Goal: Task Accomplishment & Management: Complete application form

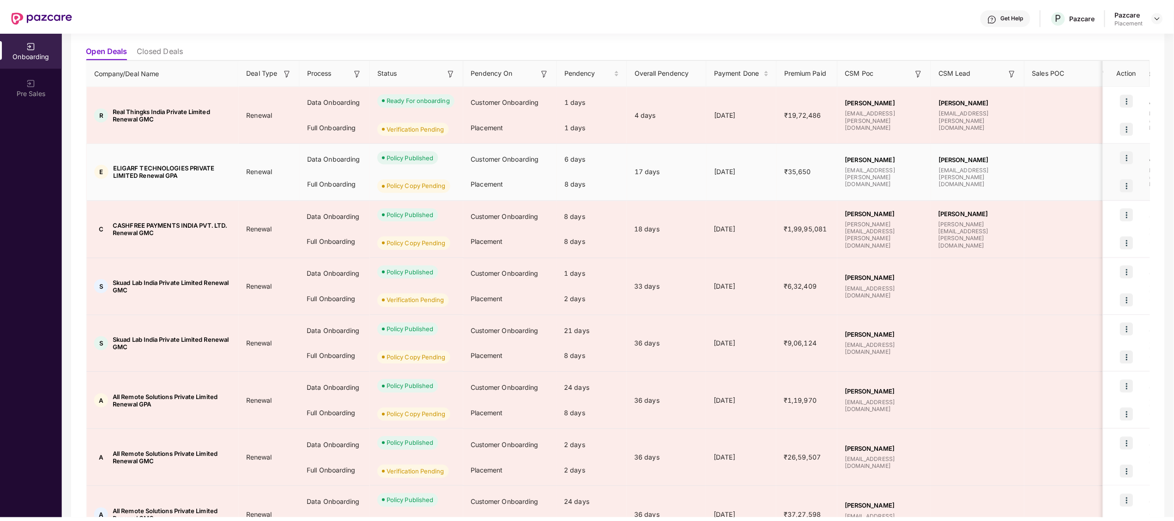
scroll to position [97, 0]
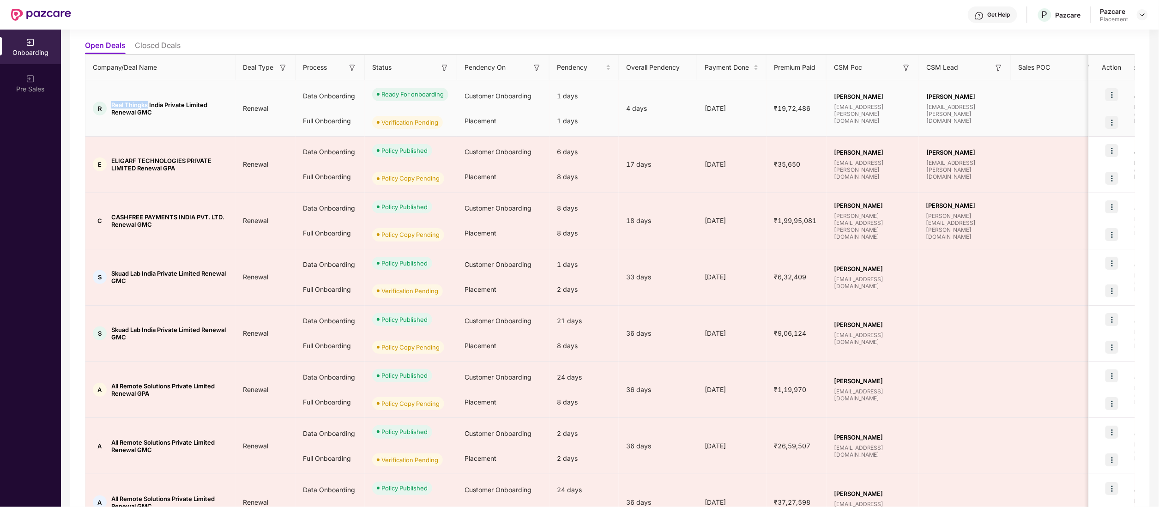
copy span "Real Thingks"
drag, startPoint x: 109, startPoint y: 103, endPoint x: 149, endPoint y: 106, distance: 39.3
click at [149, 106] on div "R Real Thingks India Private Limited Renewal GMC" at bounding box center [160, 108] width 150 height 15
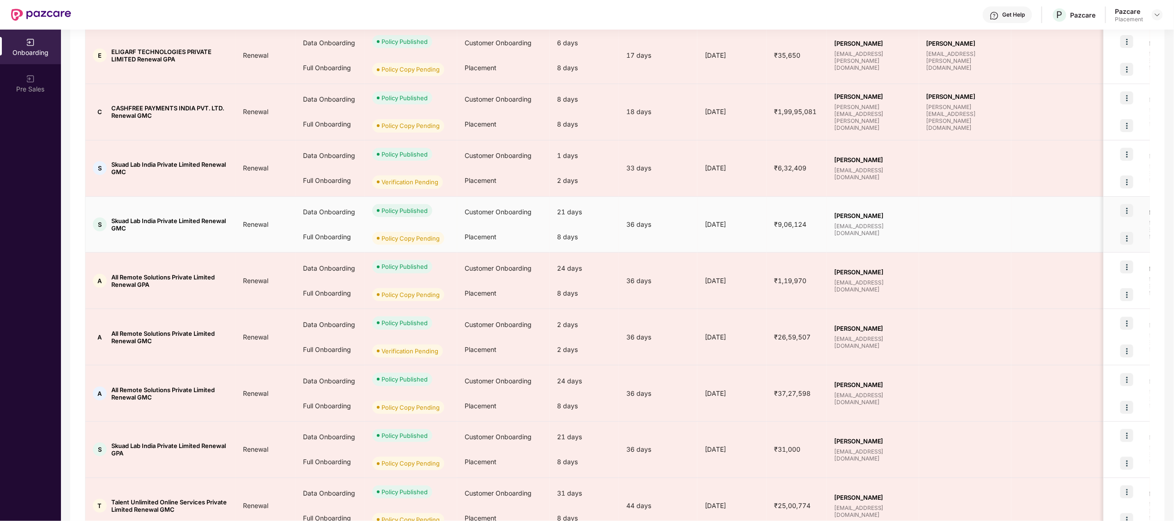
scroll to position [255, 0]
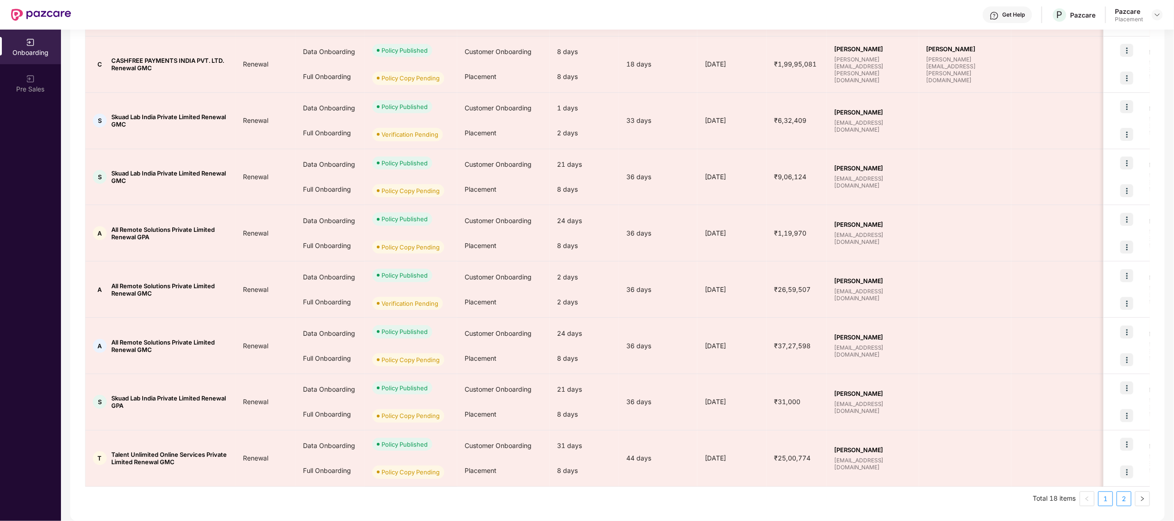
click at [1127, 499] on link "2" at bounding box center [1124, 499] width 14 height 14
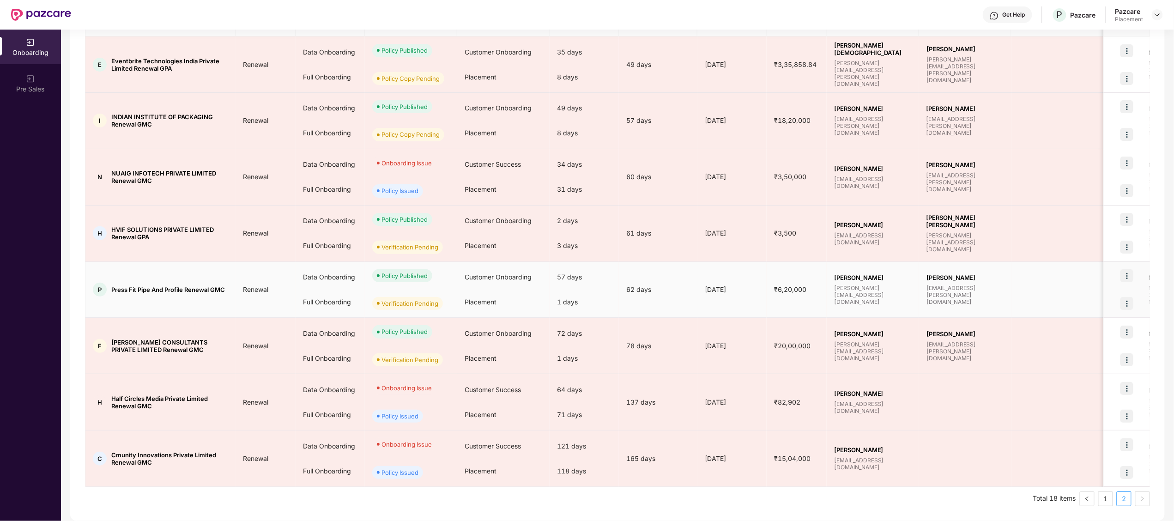
scroll to position [142, 0]
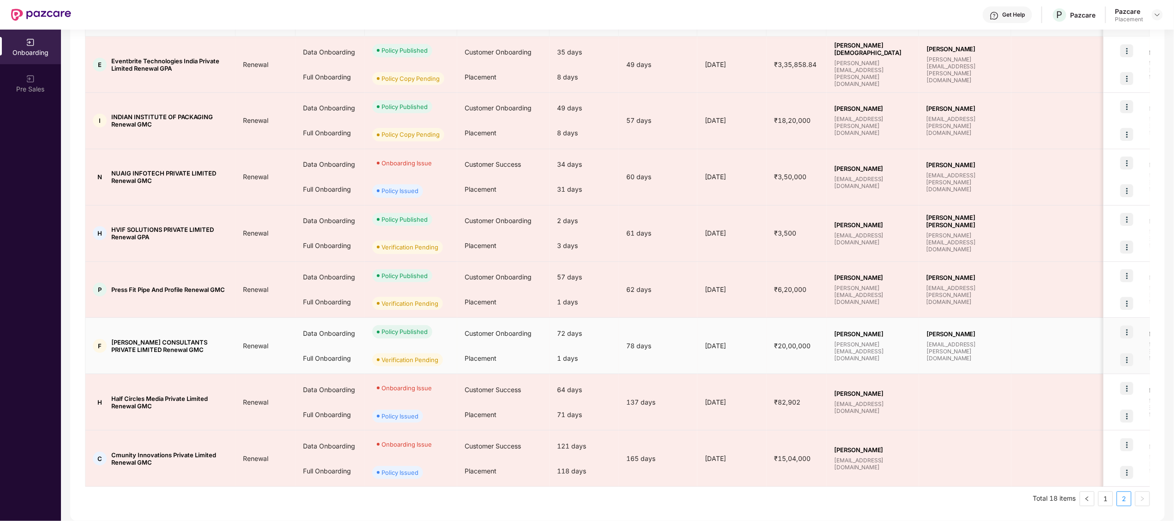
click at [130, 338] on span "[PERSON_NAME] CONSULTANTS PRIVATE LIMITED Renewal GMC" at bounding box center [169, 345] width 117 height 15
copy span "[PERSON_NAME]"
click at [1127, 361] on img at bounding box center [1126, 359] width 13 height 13
copy span "[PERSON_NAME]"
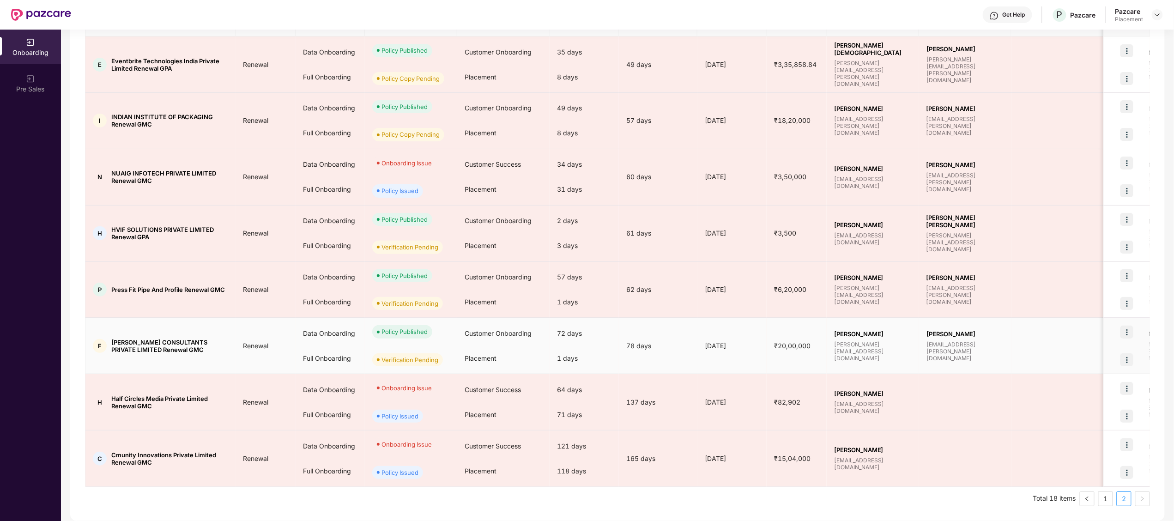
click at [226, 339] on span "[PERSON_NAME] CONSULTANTS PRIVATE LIMITED Renewal GMC" at bounding box center [169, 345] width 117 height 15
click at [137, 342] on span "[PERSON_NAME] CONSULTANTS PRIVATE LIMITED Renewal GMC" at bounding box center [169, 345] width 117 height 15
copy span "[PERSON_NAME]"
click at [1129, 360] on img at bounding box center [1126, 359] width 13 height 13
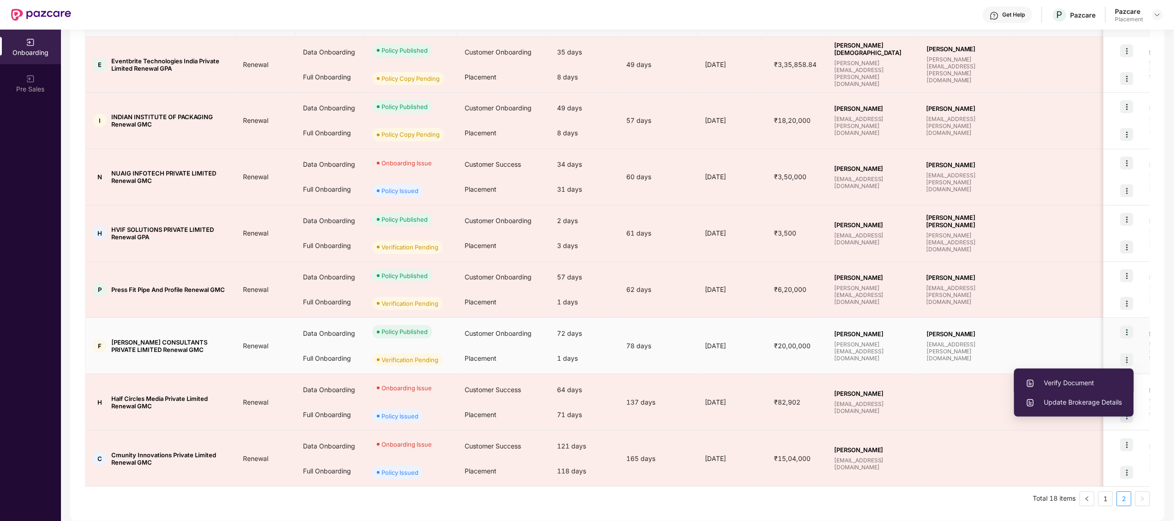
click at [1060, 378] on span "Verify Document" at bounding box center [1073, 383] width 96 height 10
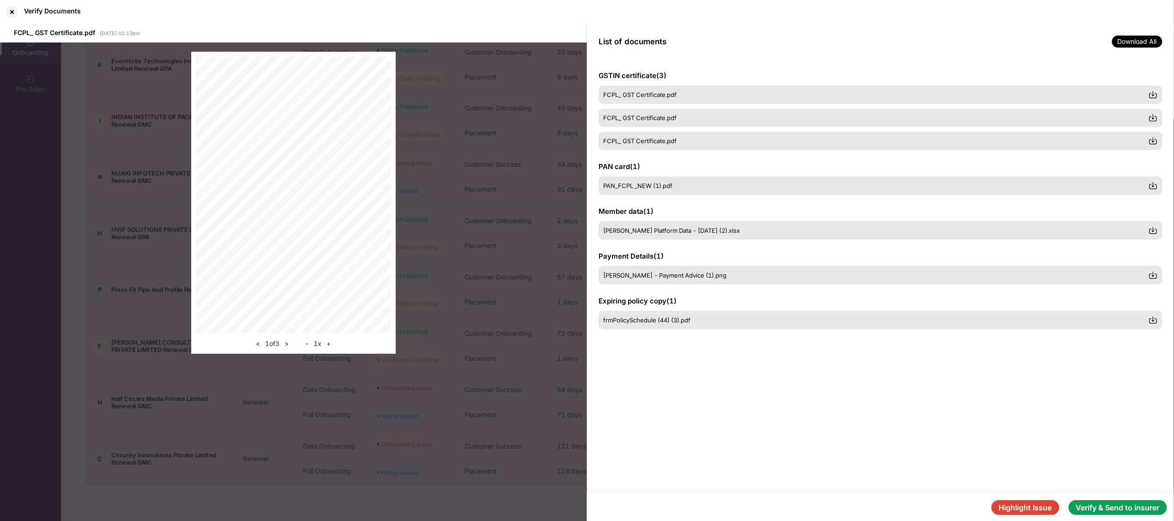
click at [1025, 506] on button "Highlight Issue" at bounding box center [1025, 507] width 68 height 15
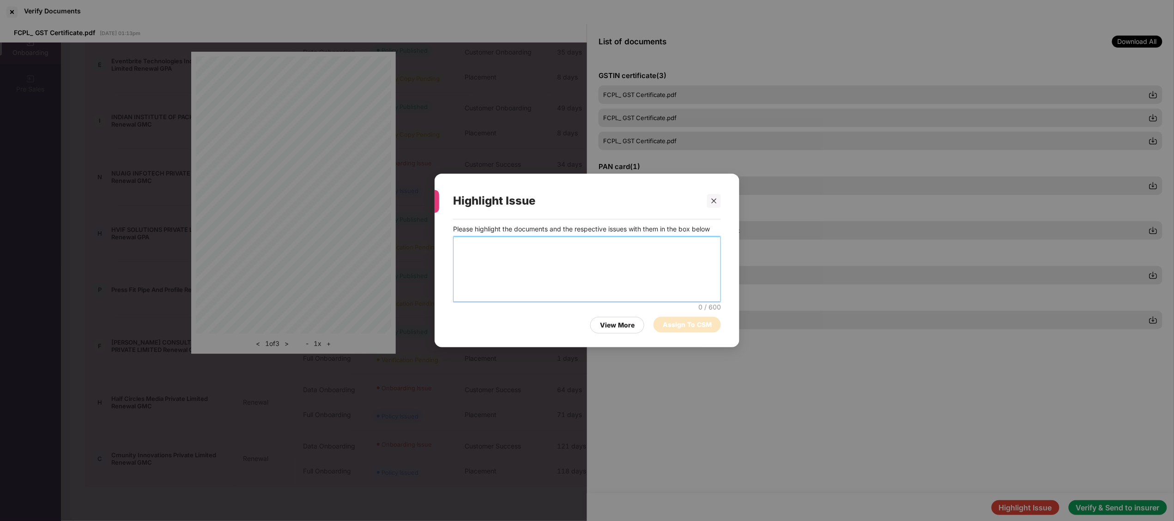
click at [633, 243] on textarea at bounding box center [587, 269] width 268 height 66
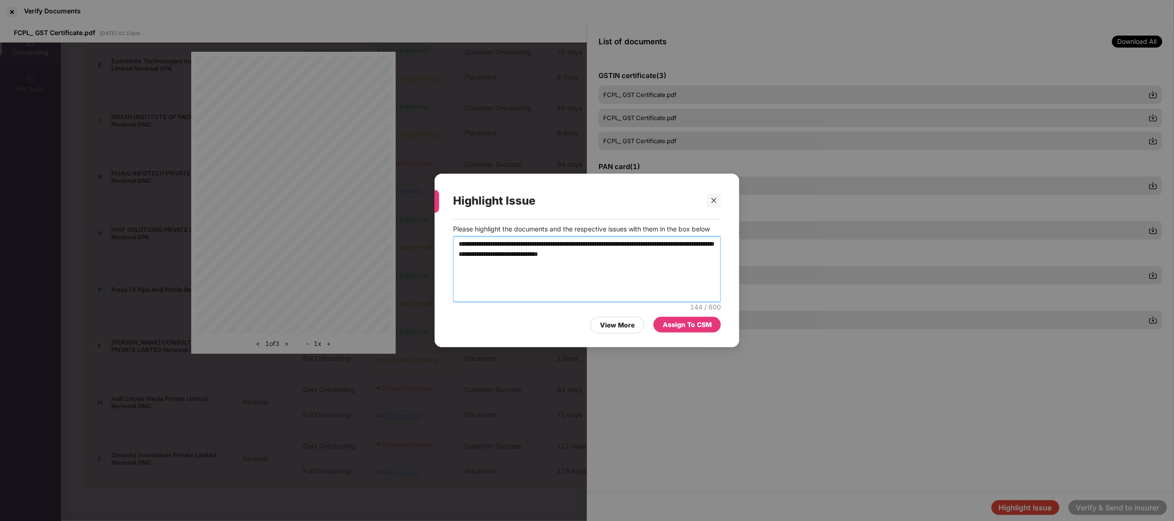
type textarea "**********"
click at [682, 323] on div "Assign To CSM" at bounding box center [687, 324] width 49 height 10
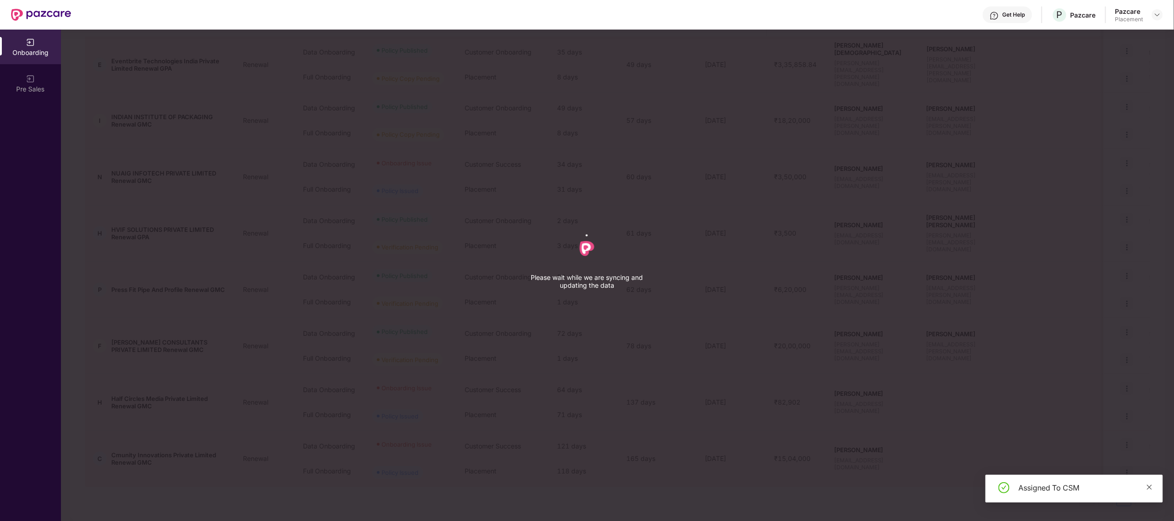
click at [1149, 486] on icon "close" at bounding box center [1149, 486] width 5 height 5
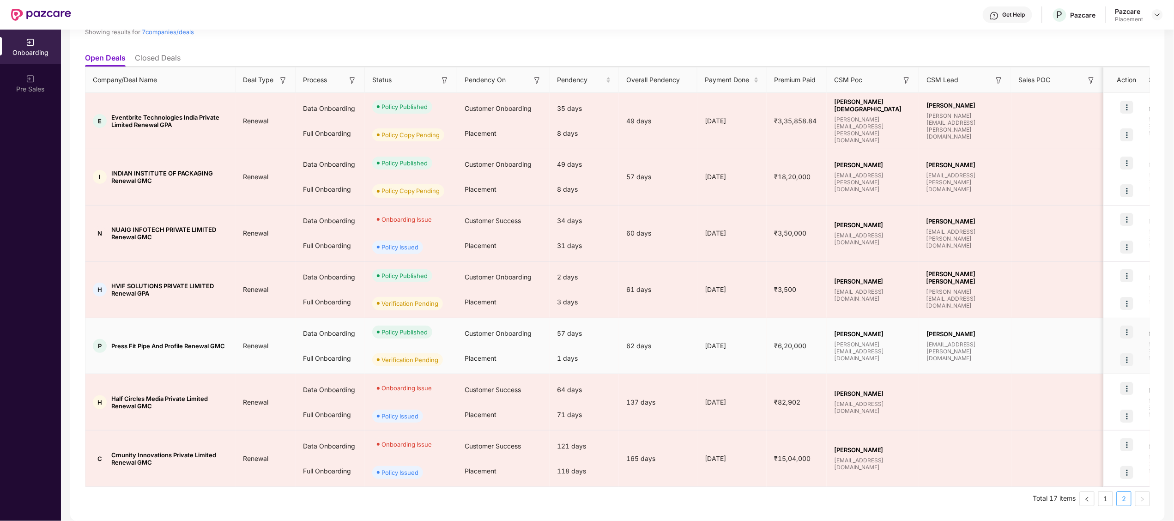
scroll to position [85, 0]
click at [117, 339] on div "P Press Fit Pipe And Profile Renewal GMC" at bounding box center [160, 346] width 150 height 14
copy span "Press"
click at [1134, 360] on div at bounding box center [1126, 360] width 46 height 28
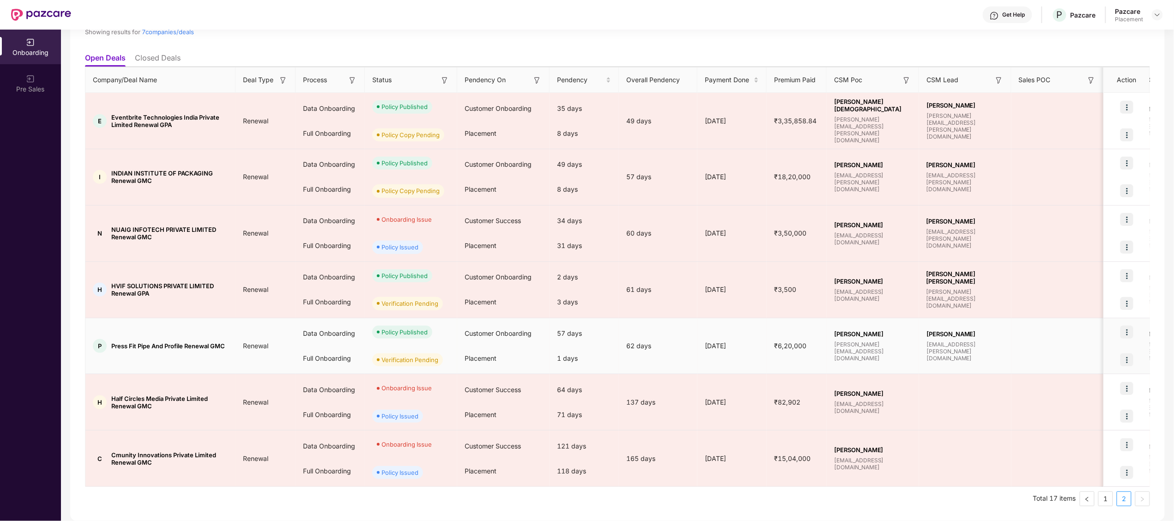
click at [1126, 359] on img at bounding box center [1126, 359] width 13 height 13
click at [1062, 375] on li "Verify Document" at bounding box center [1074, 383] width 120 height 19
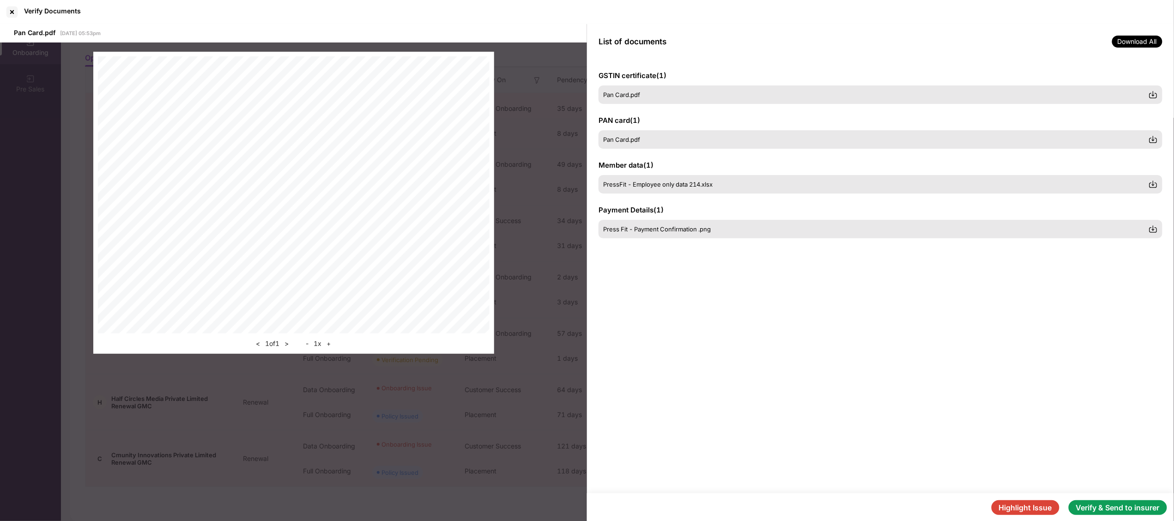
click at [1116, 500] on button "Verify & Send to insurer" at bounding box center [1117, 507] width 98 height 15
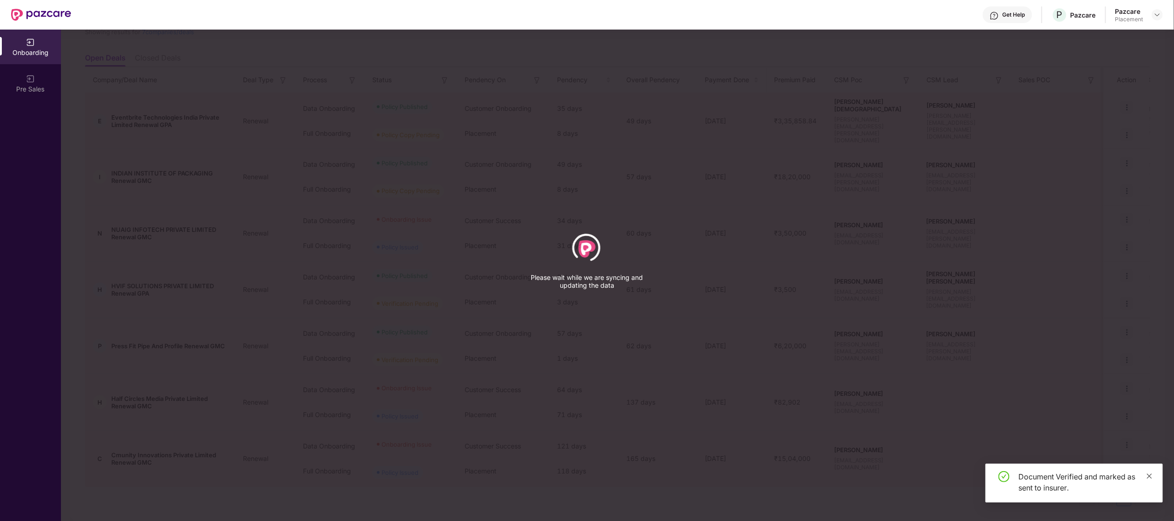
click at [1148, 473] on icon "close" at bounding box center [1149, 476] width 6 height 6
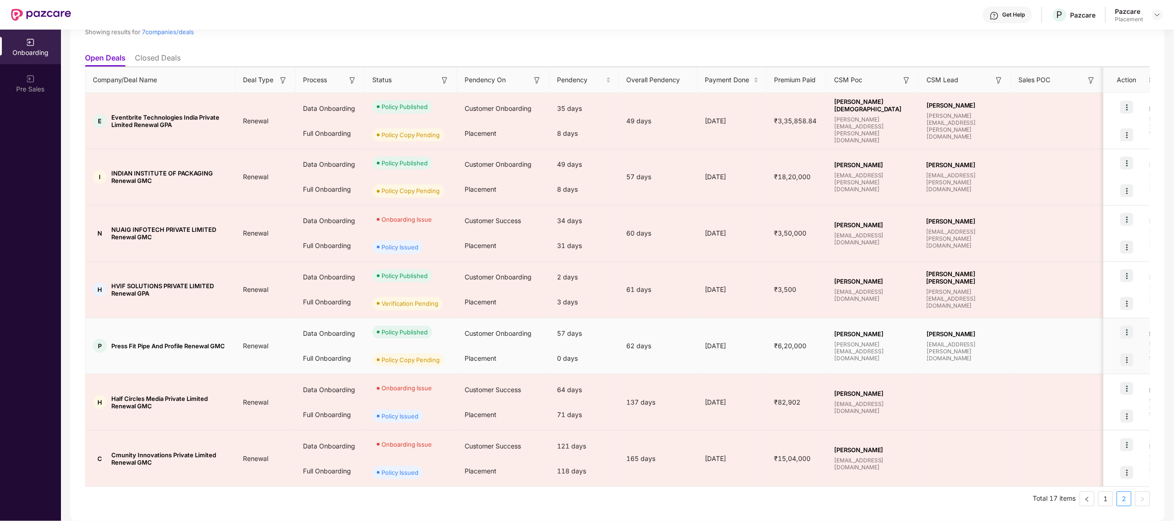
click at [1126, 362] on img at bounding box center [1126, 359] width 13 height 13
click at [1084, 383] on span "Upload Policy Copy" at bounding box center [1082, 383] width 78 height 10
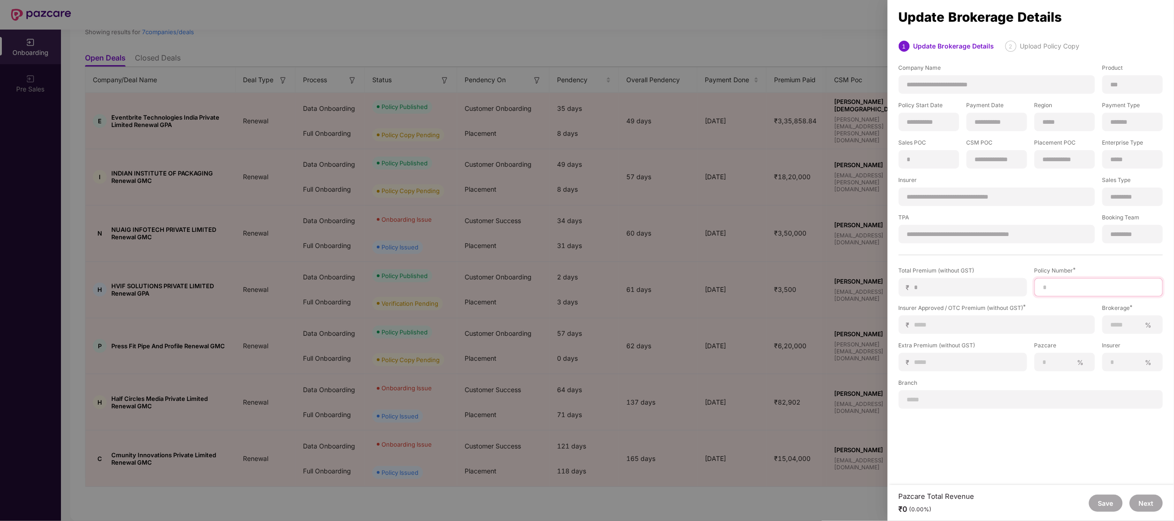
click at [1070, 287] on input at bounding box center [1098, 288] width 113 height 10
paste input "**********"
type input "**********"
click at [955, 329] on input at bounding box center [1000, 325] width 173 height 10
type input "*"
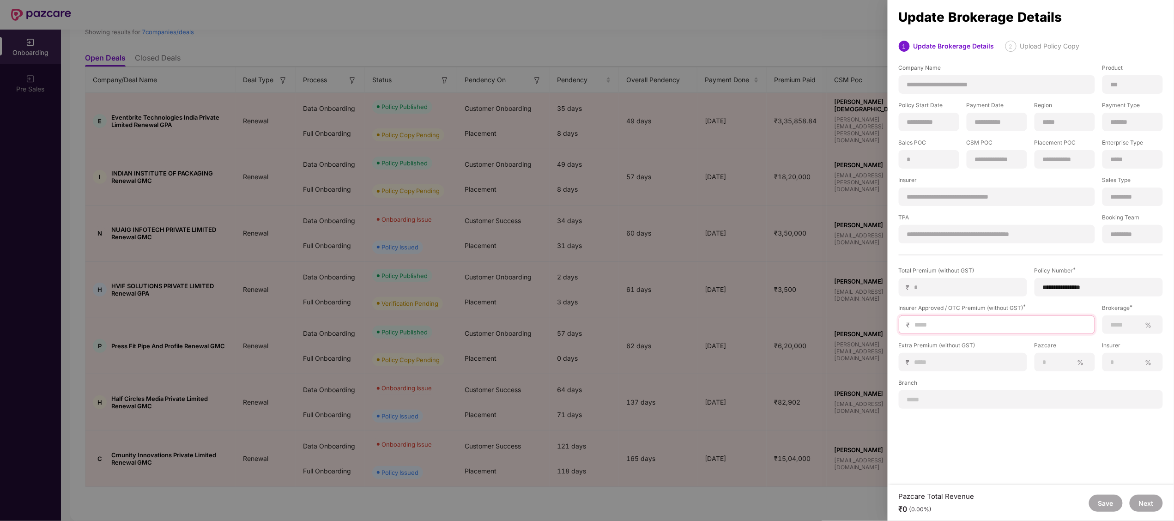
type input "*"
type input "**"
type input "***"
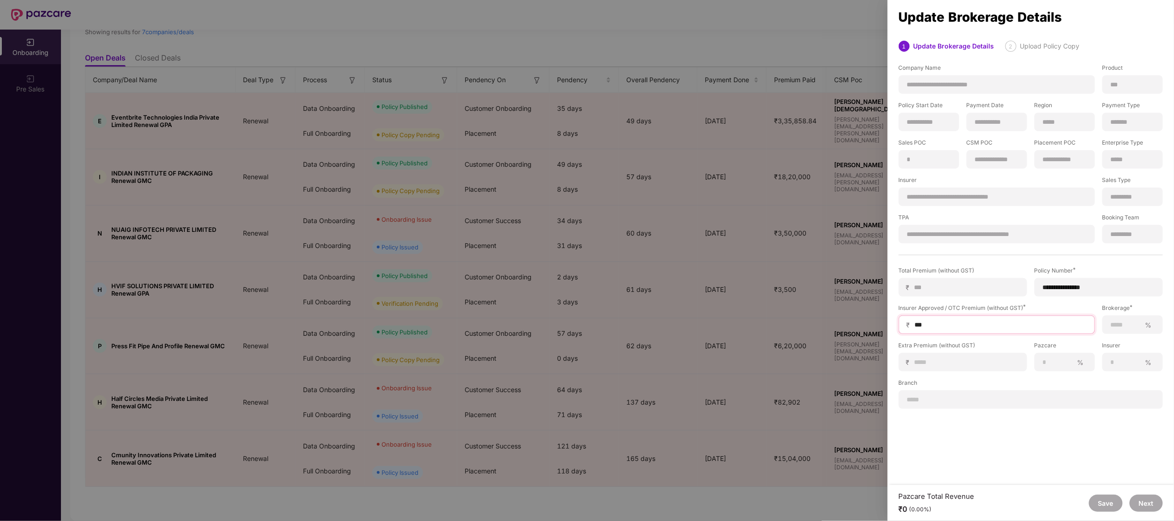
type input "****"
type input "*****"
type input "******"
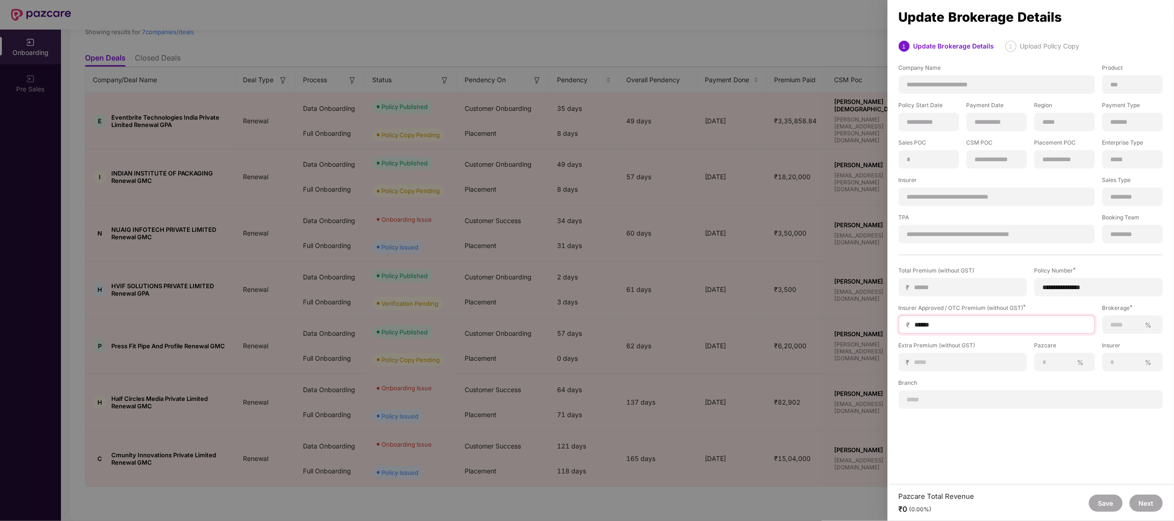
type input "******"
click at [1116, 324] on input at bounding box center [1125, 325] width 31 height 10
type input "***"
click at [931, 400] on input at bounding box center [1030, 400] width 248 height 10
type input "*********"
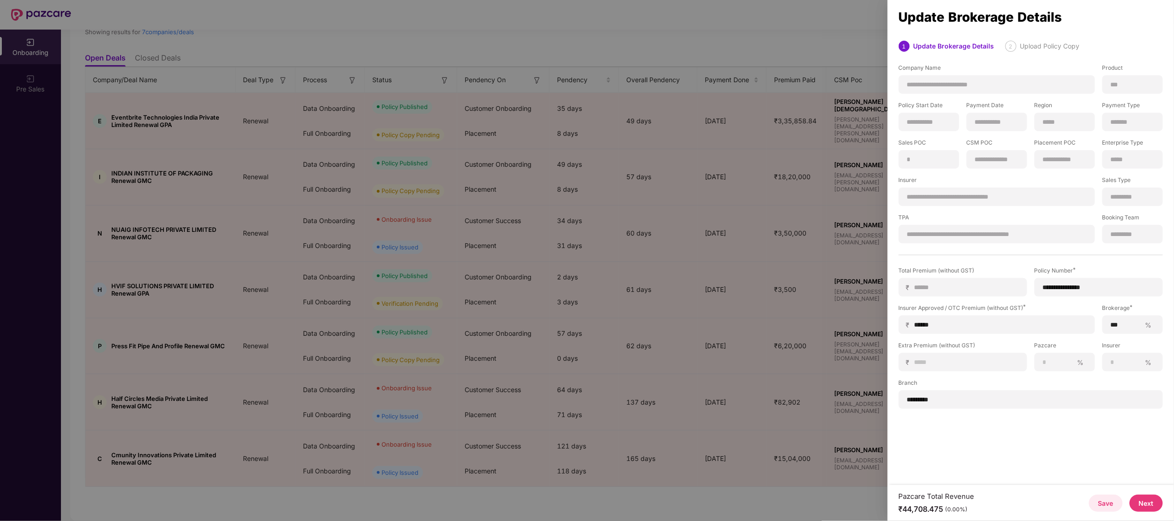
click at [1146, 503] on button "Next" at bounding box center [1145, 502] width 33 height 17
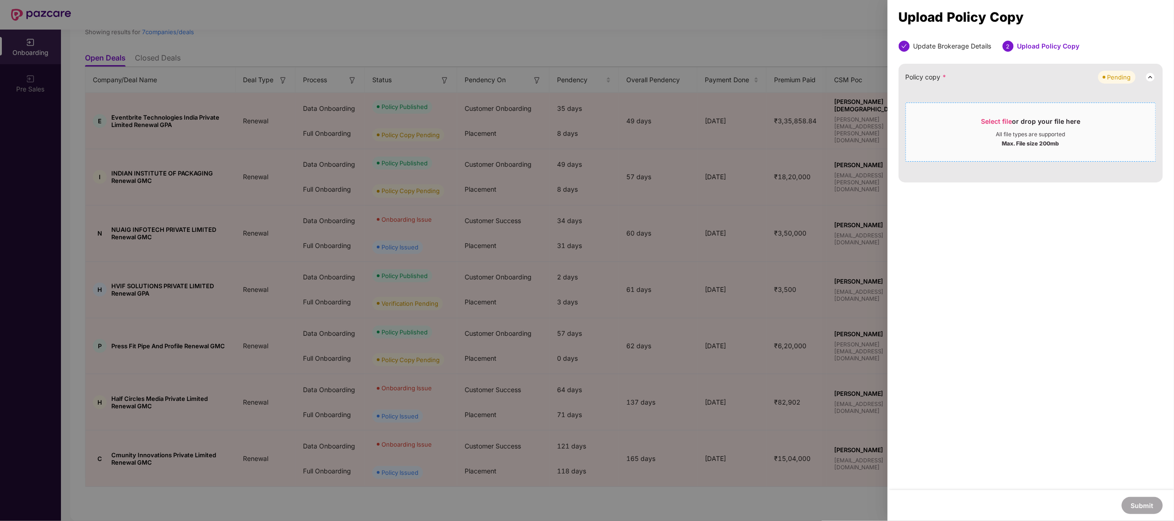
click at [990, 132] on div "All file types are supported" at bounding box center [1030, 134] width 249 height 7
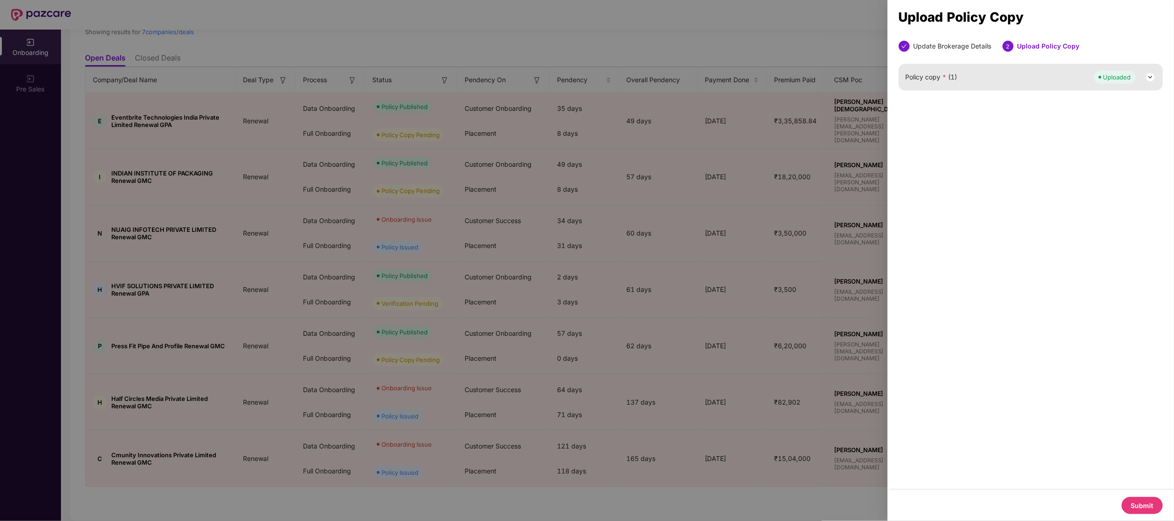
click at [1140, 501] on button "Submit" at bounding box center [1141, 505] width 41 height 17
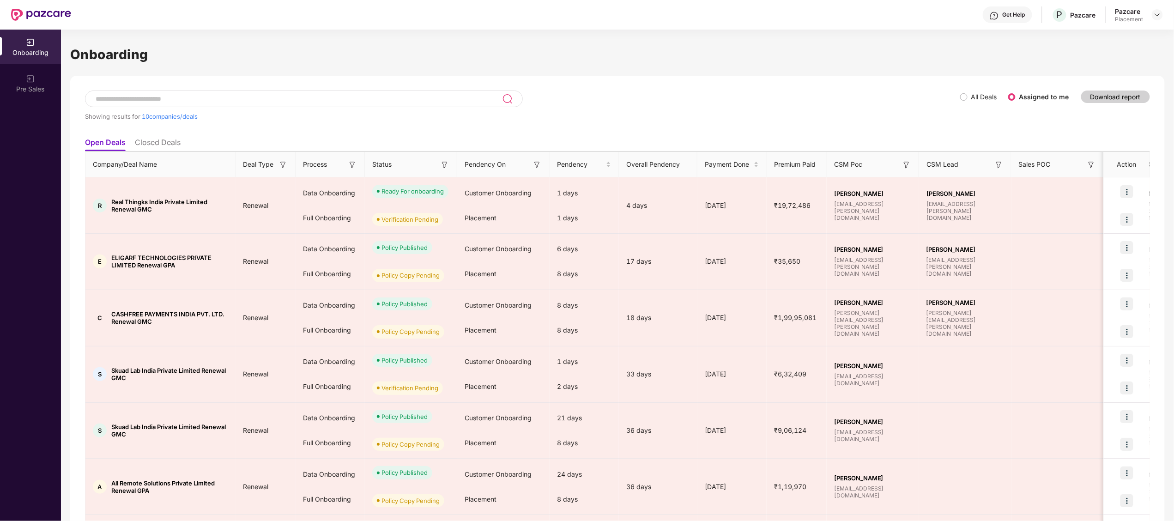
scroll to position [255, 0]
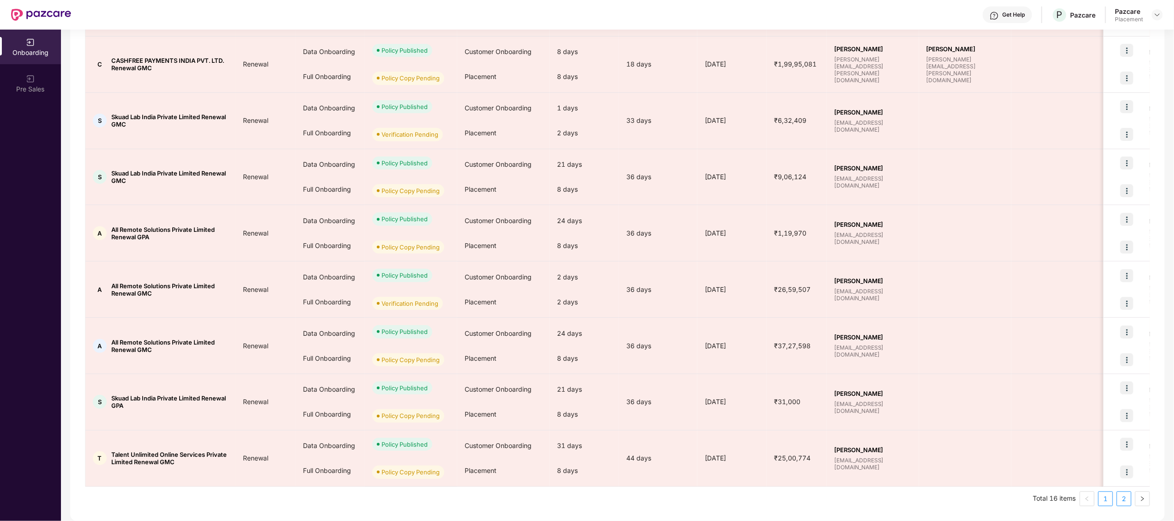
click at [1124, 499] on link "2" at bounding box center [1124, 499] width 14 height 14
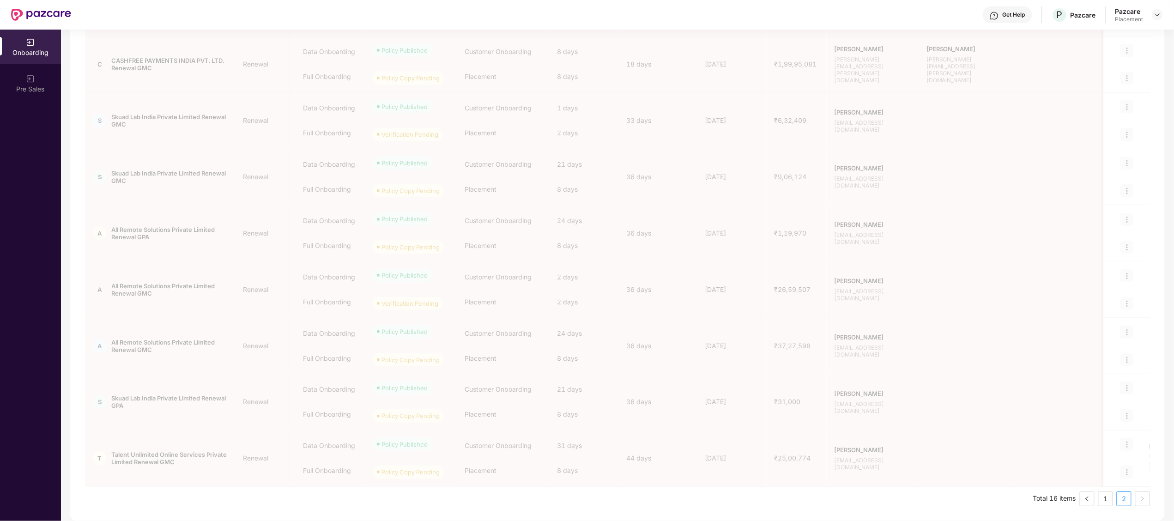
scroll to position [29, 0]
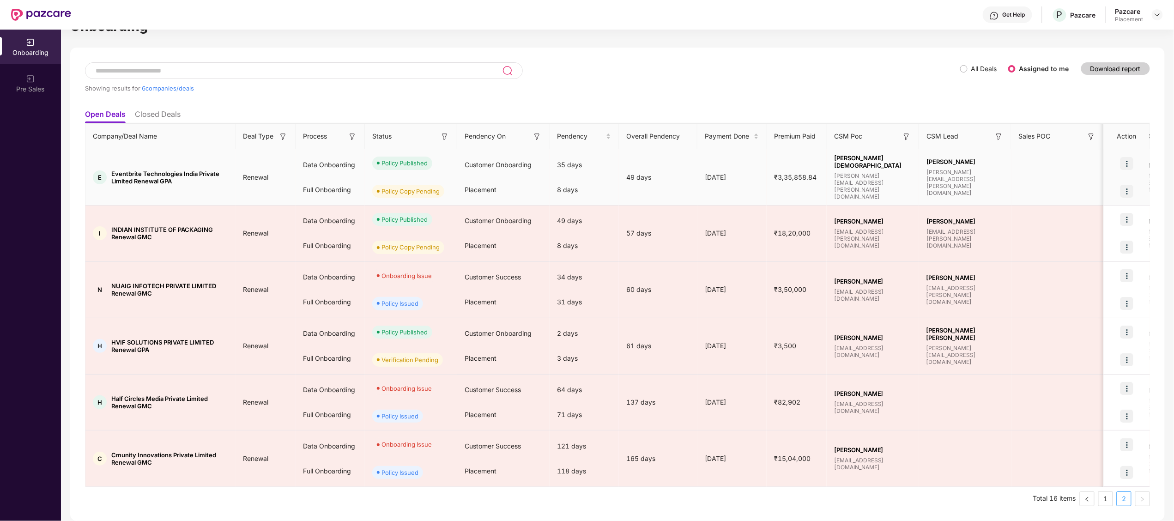
click at [121, 172] on span "Eventbrite Technologies India Private Limited Renewal GPA" at bounding box center [169, 177] width 117 height 15
copy span "Eventbrite"
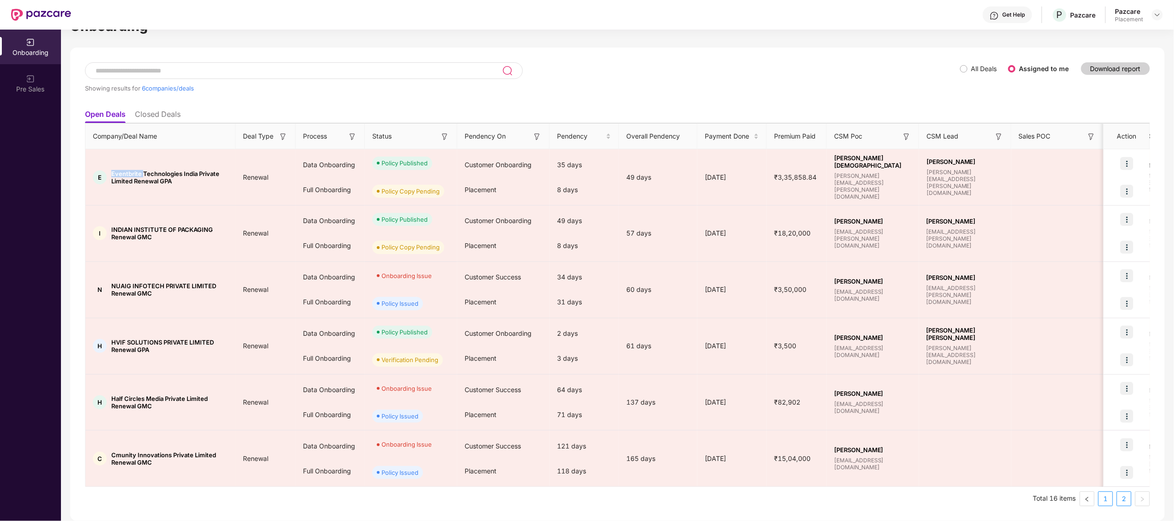
click at [1109, 497] on link "1" at bounding box center [1105, 499] width 14 height 14
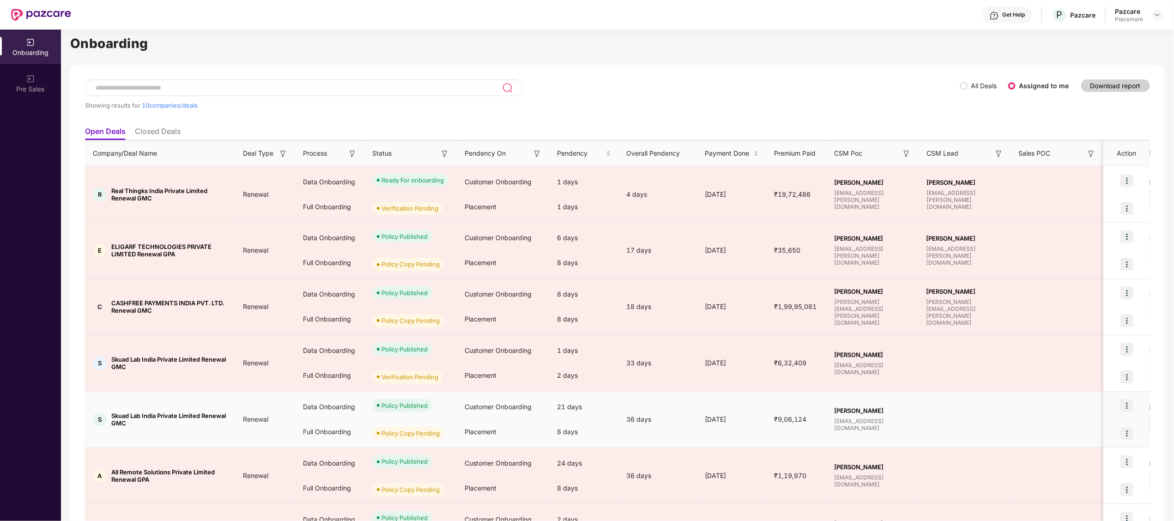
scroll to position [9, 0]
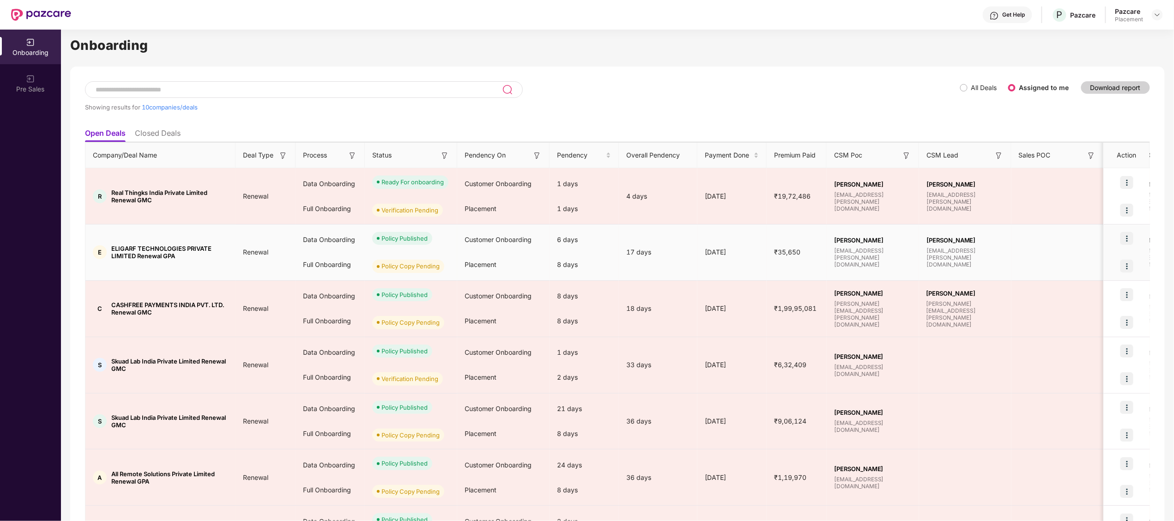
click at [122, 247] on span "ELIGARF TECHNOLOGIES PRIVATE LIMITED Renewal GPA" at bounding box center [169, 252] width 117 height 15
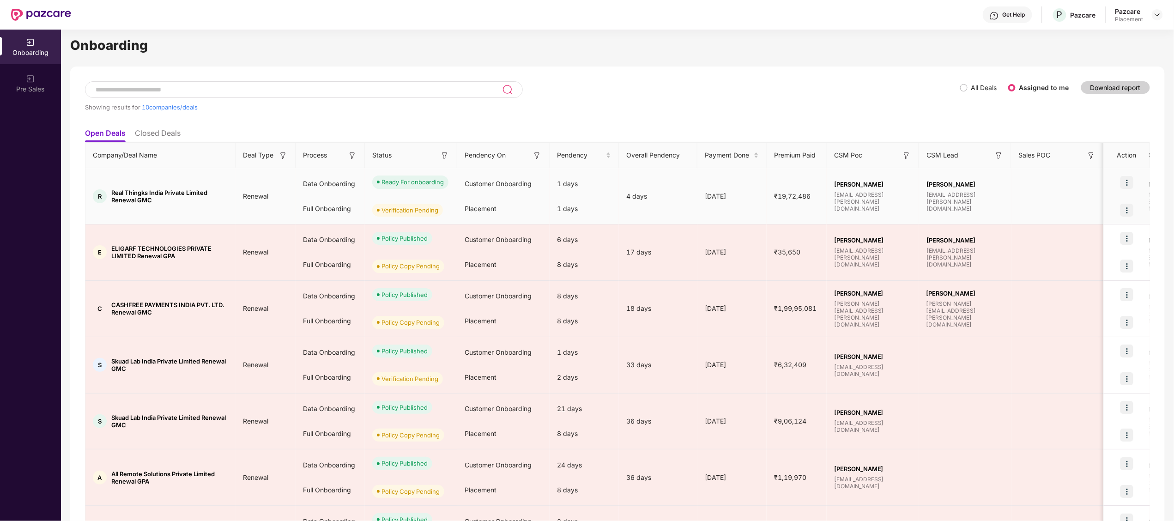
drag, startPoint x: 122, startPoint y: 247, endPoint x: 120, endPoint y: 187, distance: 60.5
click at [120, 187] on td "R Real Thingks India Private Limited Renewal GMC" at bounding box center [160, 196] width 150 height 56
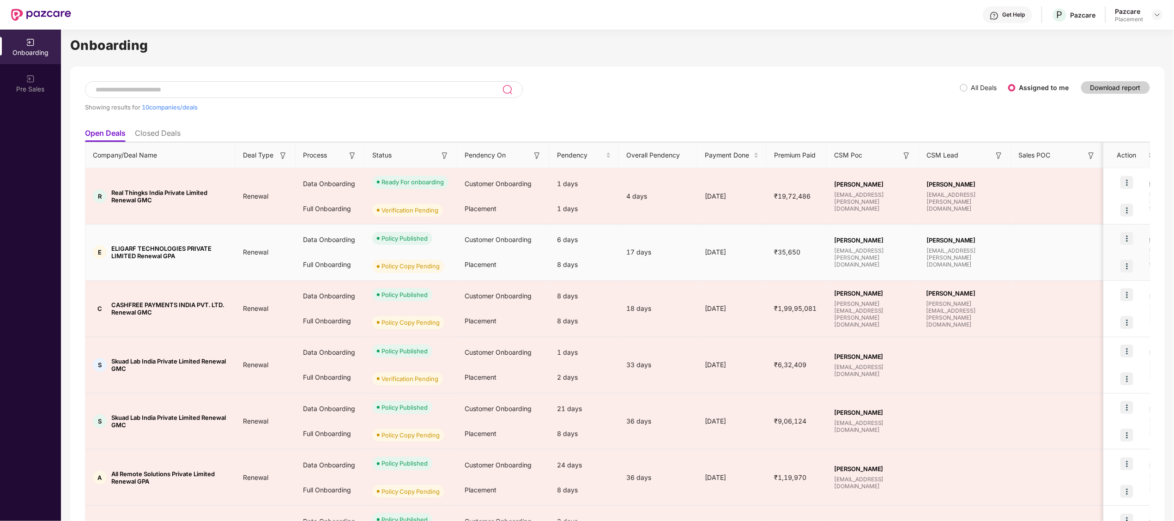
click at [122, 241] on td "E ELIGARF TECHNOLOGIES PRIVATE LIMITED Renewal GPA" at bounding box center [160, 252] width 150 height 56
copy span "ELIGARF"
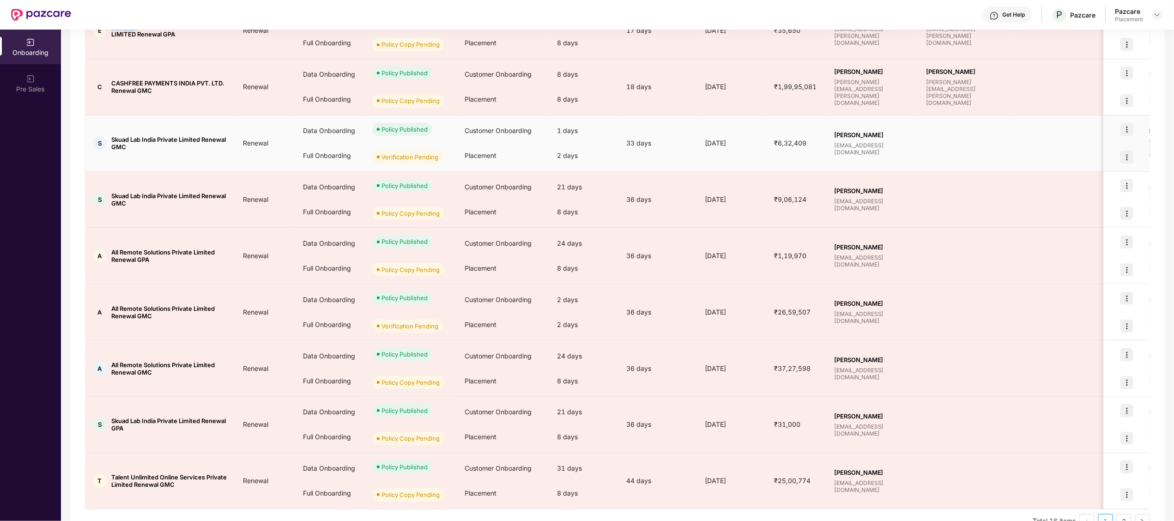
scroll to position [255, 0]
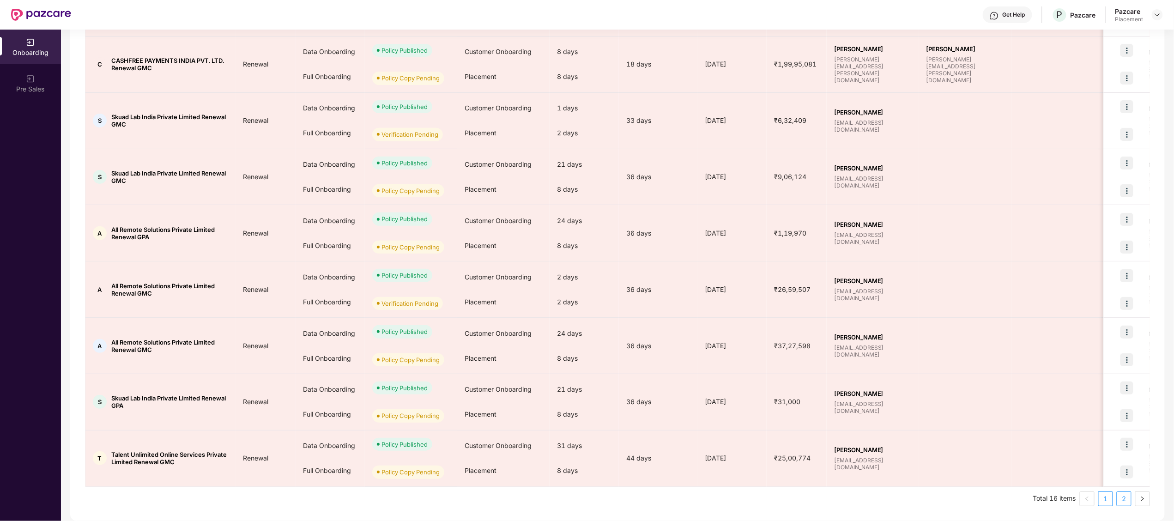
click at [1127, 500] on link "2" at bounding box center [1124, 499] width 14 height 14
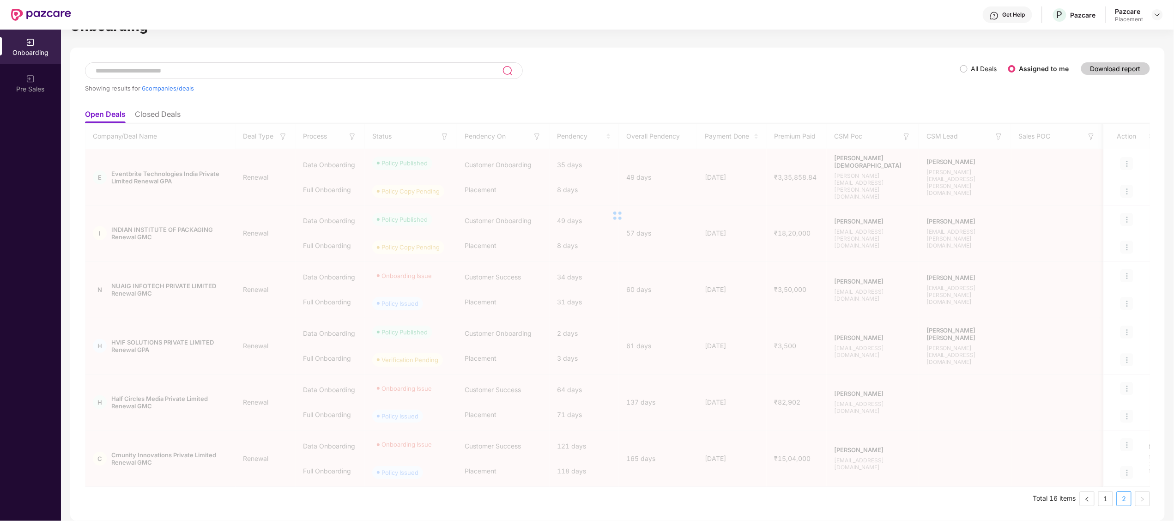
scroll to position [29, 0]
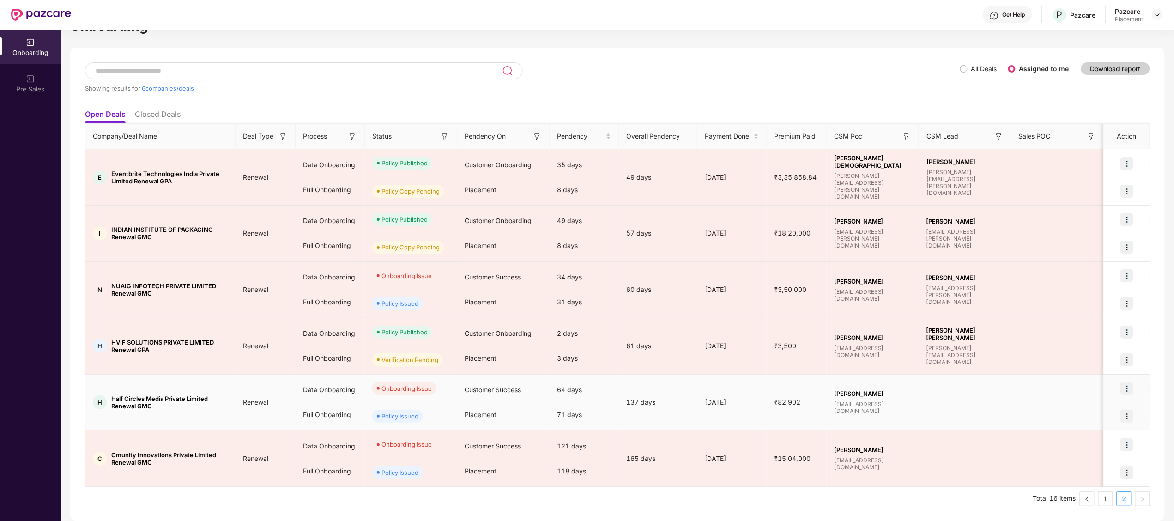
click at [458, 425] on div "Placement" at bounding box center [503, 414] width 92 height 25
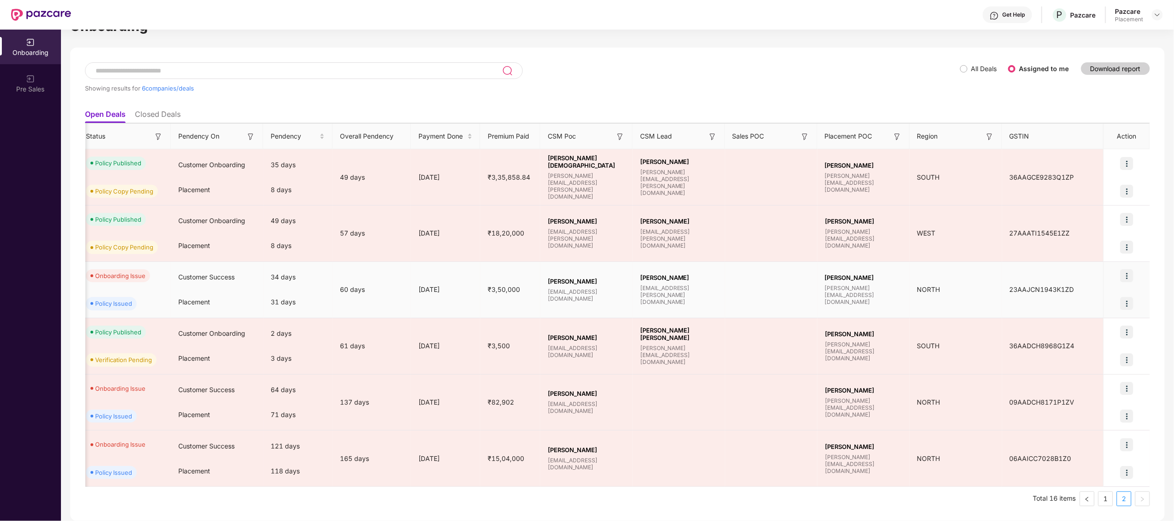
scroll to position [0, 0]
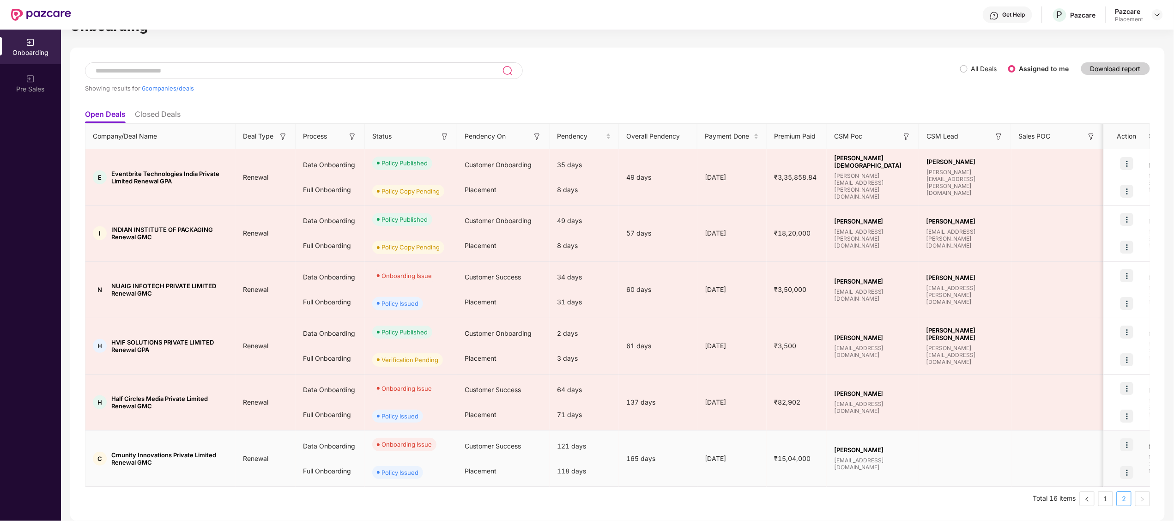
click at [313, 430] on td "Data Onboarding Full Onboarding" at bounding box center [329, 458] width 69 height 56
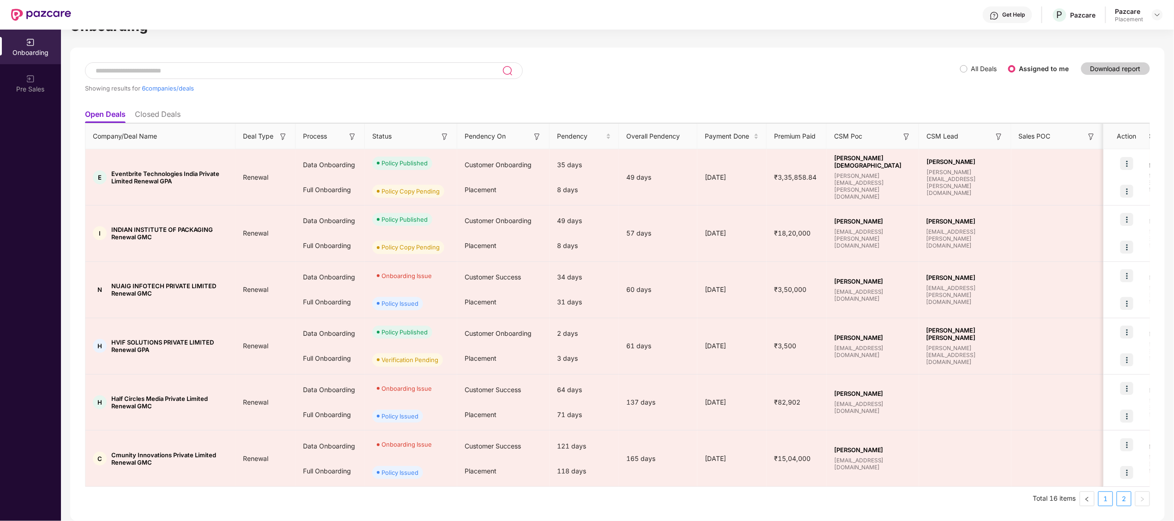
click at [1110, 499] on link "1" at bounding box center [1105, 499] width 14 height 14
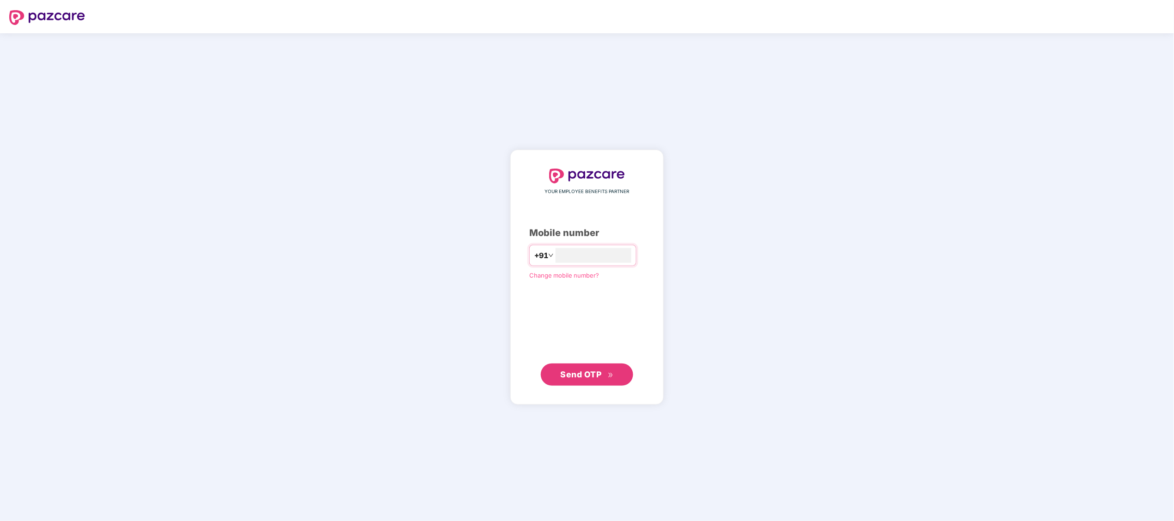
type input "**********"
click at [562, 374] on span "Send OTP" at bounding box center [580, 374] width 41 height 10
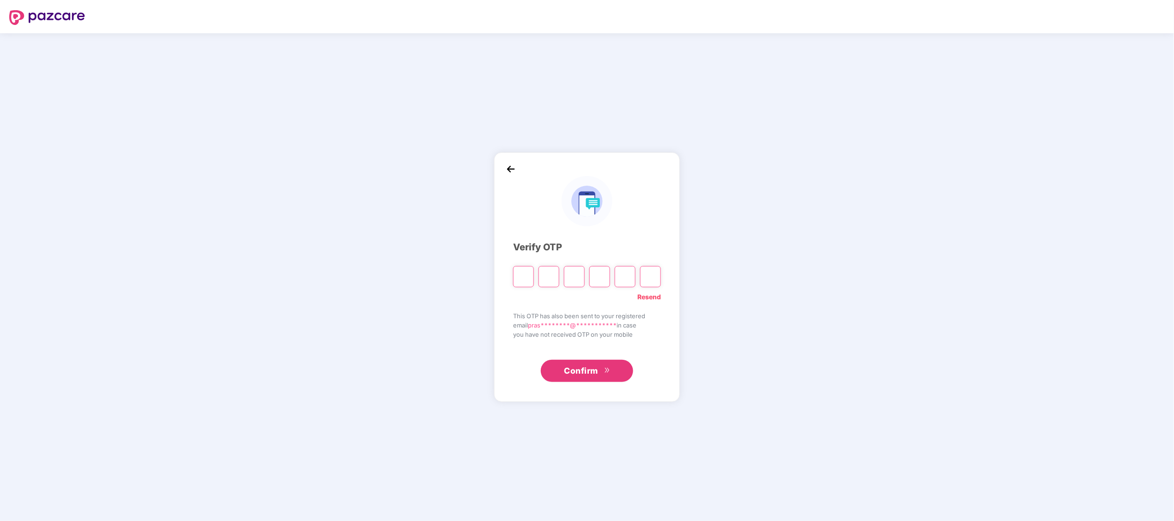
type input "*"
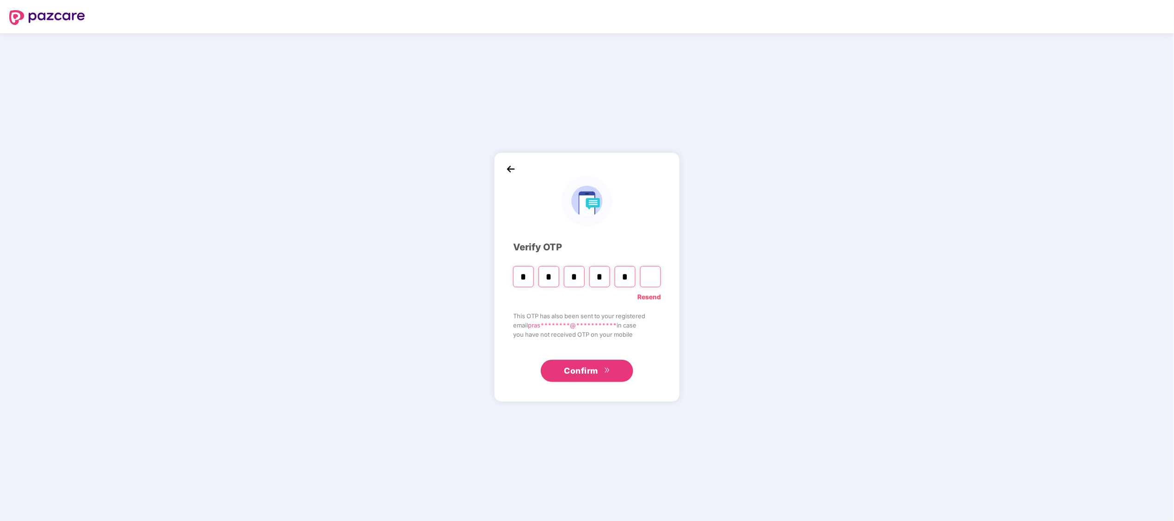
type input "*"
